Goal: Task Accomplishment & Management: Manage account settings

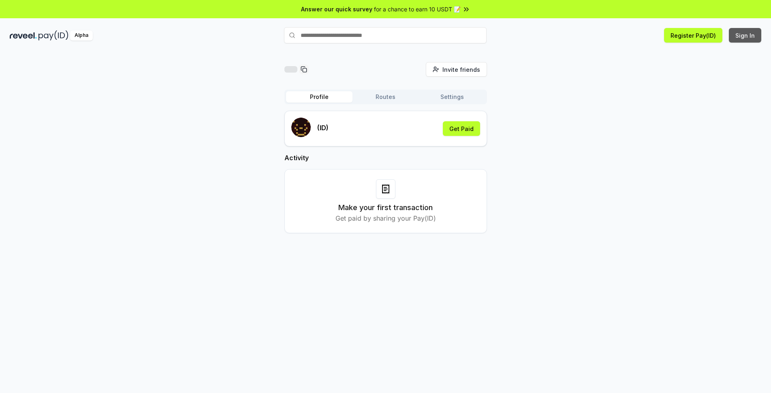
click at [738, 36] on button "Sign In" at bounding box center [745, 35] width 32 height 15
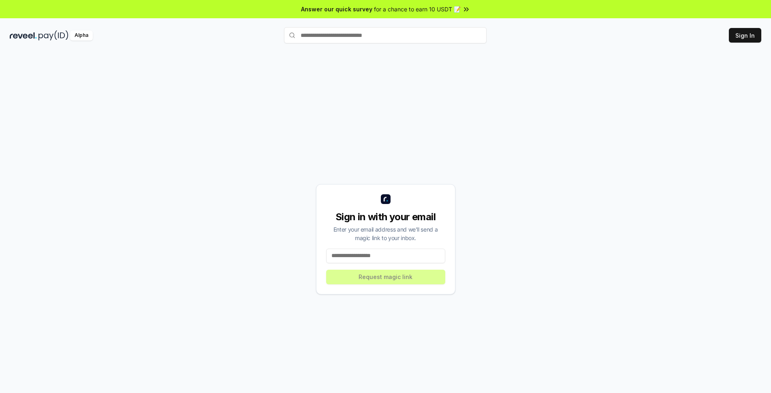
click at [414, 251] on input at bounding box center [385, 255] width 119 height 15
click at [408, 256] on input at bounding box center [385, 255] width 119 height 15
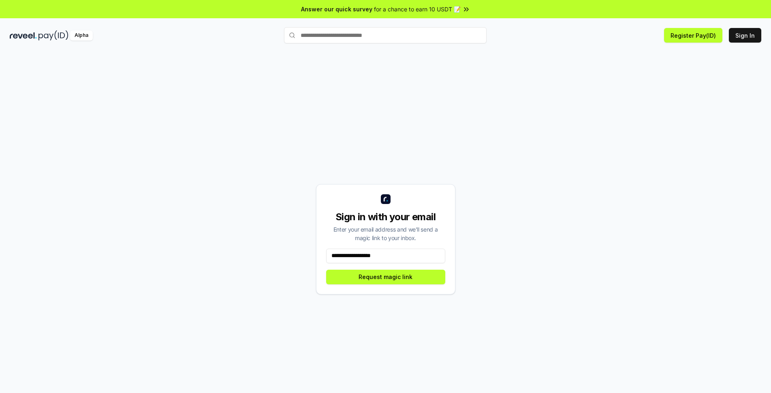
type input "**********"
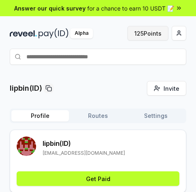
click at [136, 34] on button "125 Points" at bounding box center [147, 33] width 41 height 15
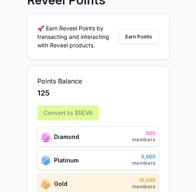
scroll to position [81, 0]
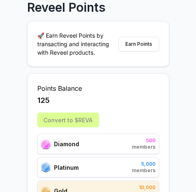
click at [81, 119] on div "Convert to $REVA" at bounding box center [98, 120] width 122 height 15
click at [133, 45] on button "Earn Points" at bounding box center [138, 44] width 41 height 15
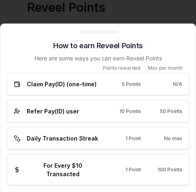
click at [167, 15] on div at bounding box center [98, 96] width 196 height 192
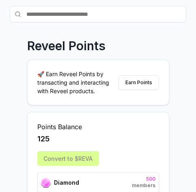
scroll to position [0, 0]
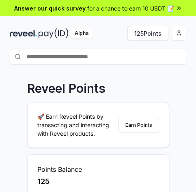
click at [43, 33] on img at bounding box center [53, 33] width 30 height 10
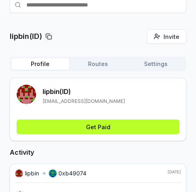
scroll to position [81, 0]
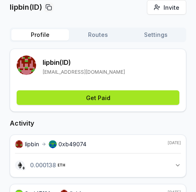
click at [125, 98] on button "Get Paid" at bounding box center [98, 97] width 162 height 15
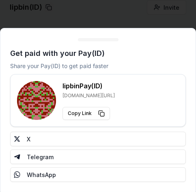
click at [148, 9] on div at bounding box center [98, 96] width 196 height 192
